Goal: Check status: Check status

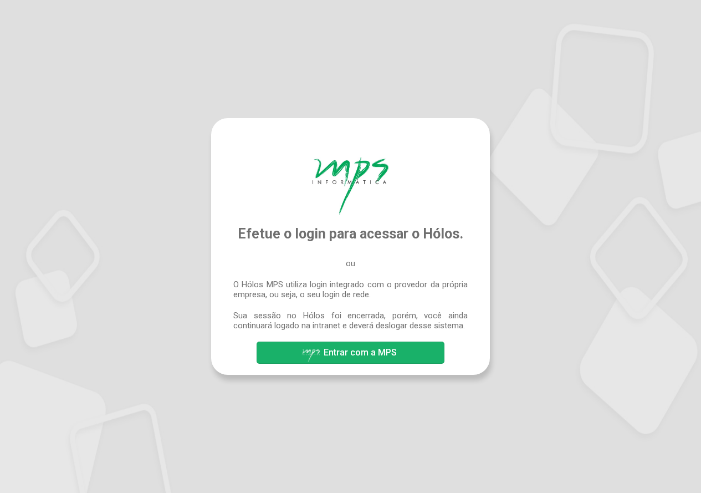
click at [387, 357] on span "Entrar com a MPS" at bounding box center [360, 352] width 73 height 11
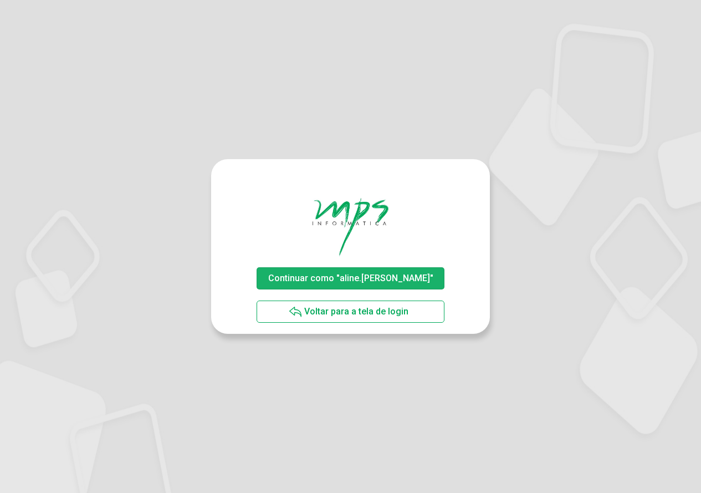
click at [387, 279] on span "Continuar como "aline.rodrigues"" at bounding box center [350, 278] width 165 height 11
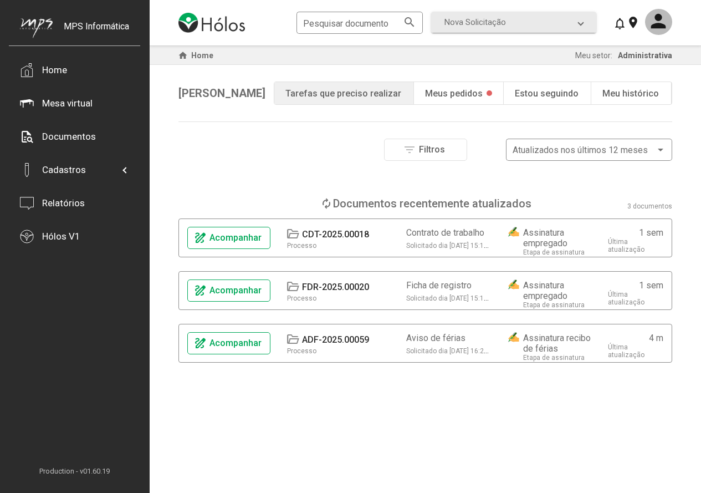
drag, startPoint x: 475, startPoint y: 91, endPoint x: 474, endPoint y: 136, distance: 44.4
click at [475, 91] on div "Meus pedidos" at bounding box center [454, 93] width 58 height 11
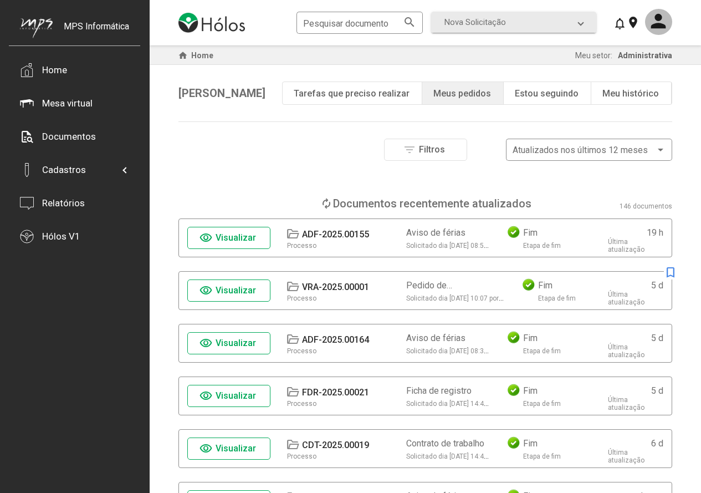
click at [228, 239] on span "Visualizar" at bounding box center [236, 237] width 40 height 11
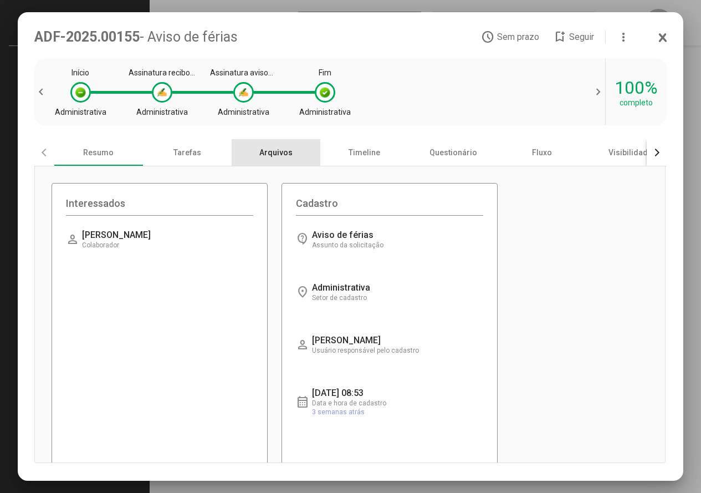
click at [271, 152] on div "Arquivos" at bounding box center [276, 152] width 89 height 27
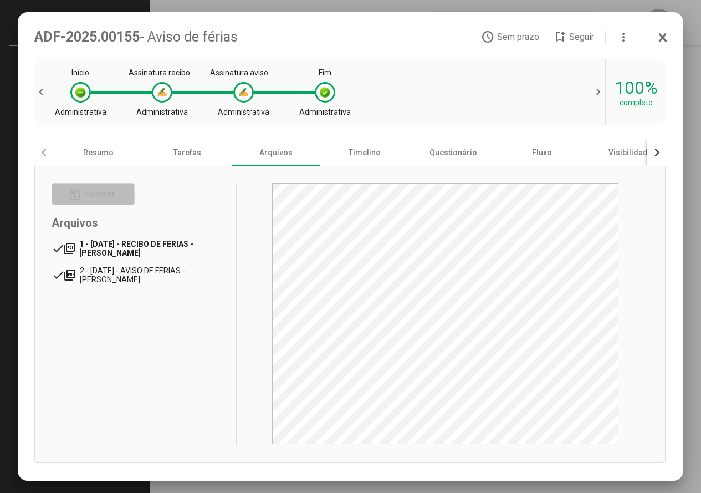
click at [193, 247] on span "1 - 28/08/2025 - RECIBO DE FERIAS - RAFAEL PADILHA" at bounding box center [136, 248] width 114 height 18
click at [665, 38] on icon at bounding box center [663, 37] width 9 height 11
